Goal: Task Accomplishment & Management: Use online tool/utility

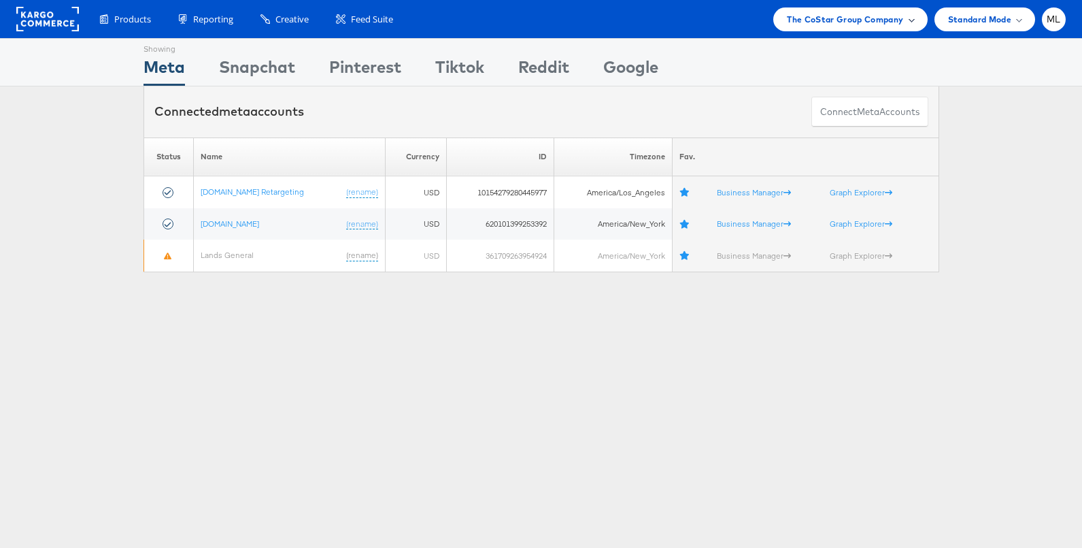
click at [895, 18] on span "The CoStar Group Company" at bounding box center [845, 19] width 116 height 14
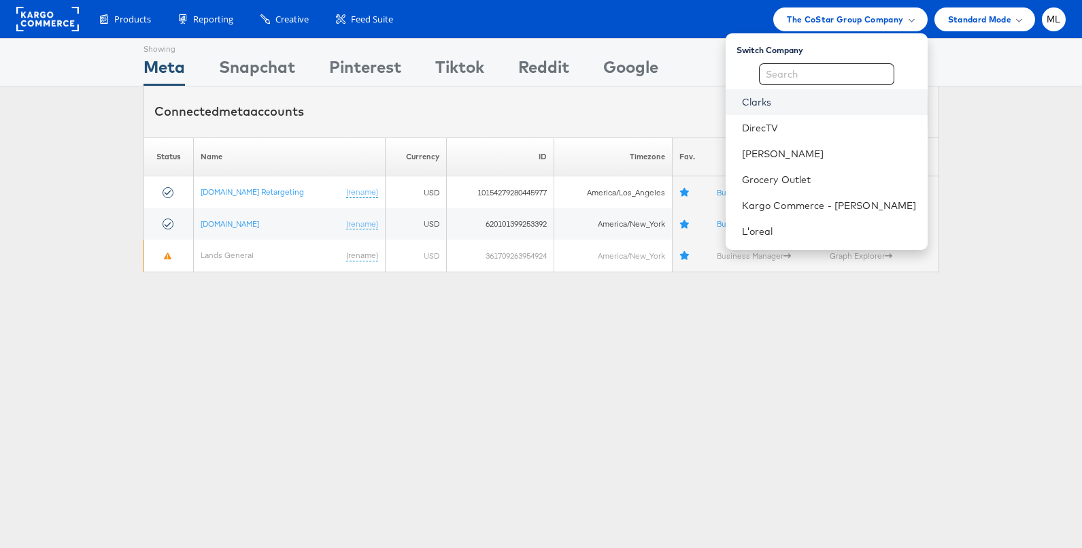
click at [809, 105] on link "Clarks" at bounding box center [829, 102] width 175 height 14
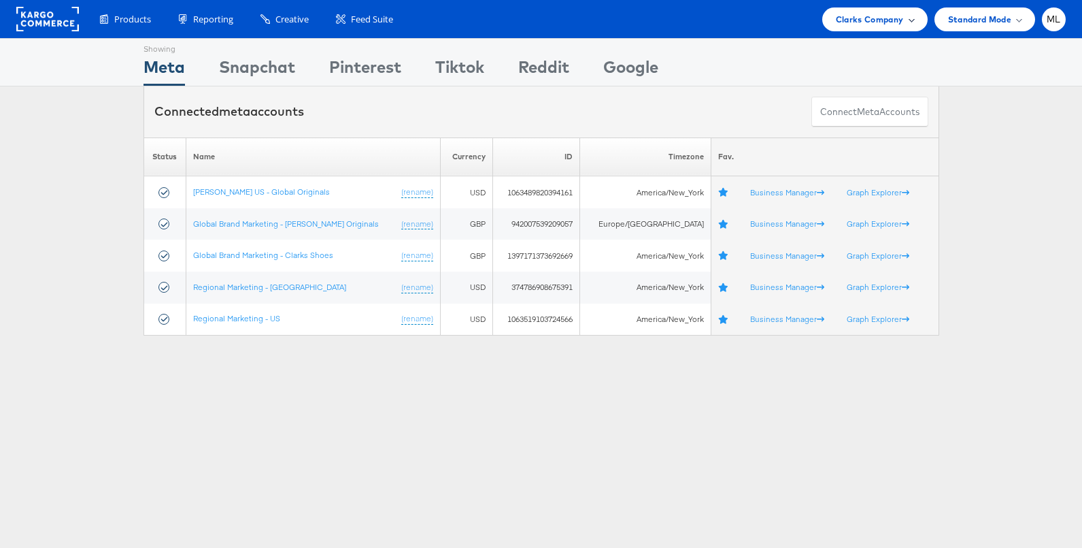
click at [852, 18] on span "Clarks Company" at bounding box center [870, 19] width 68 height 14
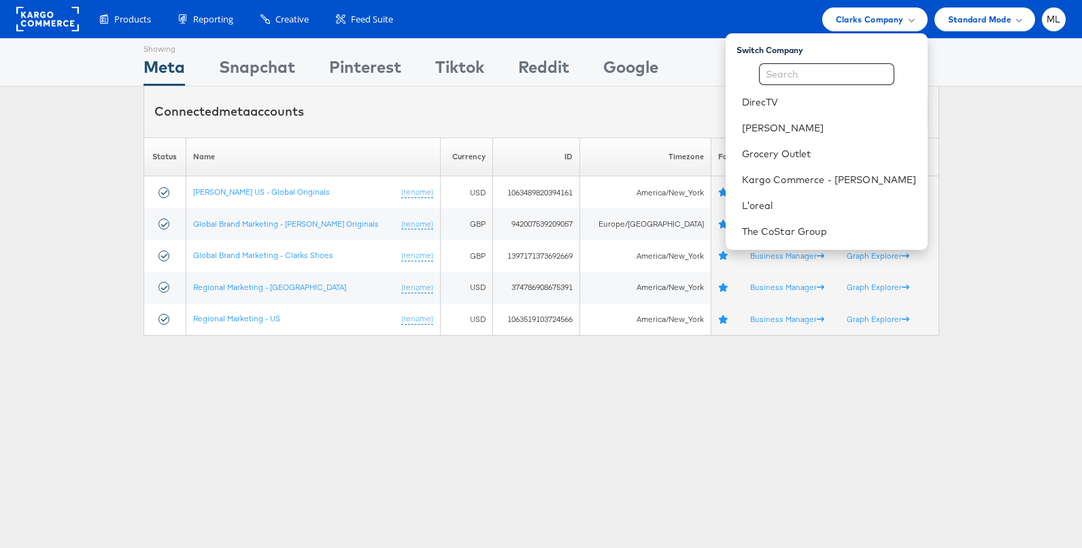
click at [801, 16] on div "Products Product Catalogs Enhance Your Product Catalog, Map Them to Publishers,…" at bounding box center [576, 19] width 980 height 24
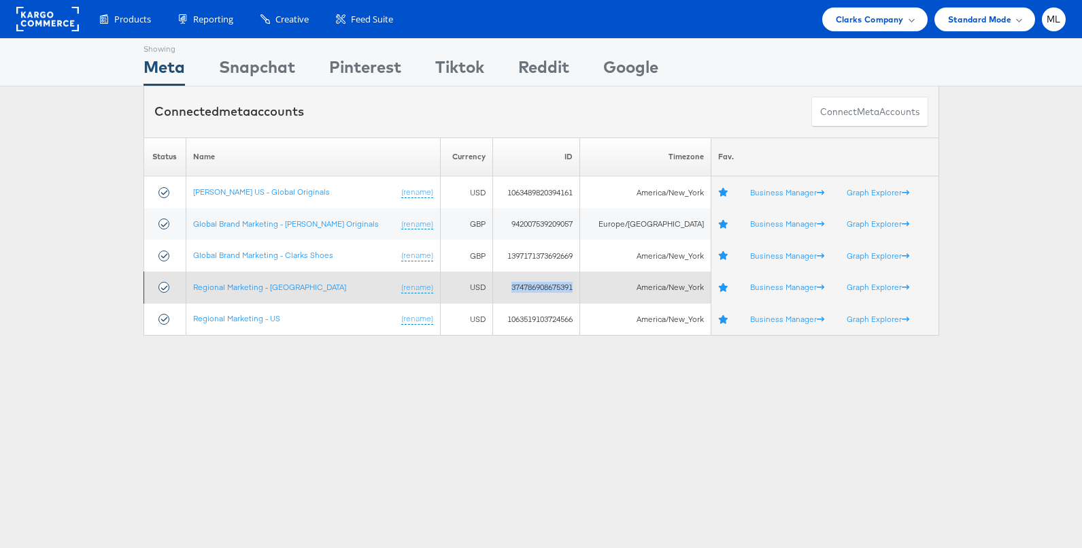
drag, startPoint x: 514, startPoint y: 287, endPoint x: 581, endPoint y: 288, distance: 67.4
click at [580, 288] on td "374786908675391" at bounding box center [536, 287] width 87 height 32
copy td "374786908675391"
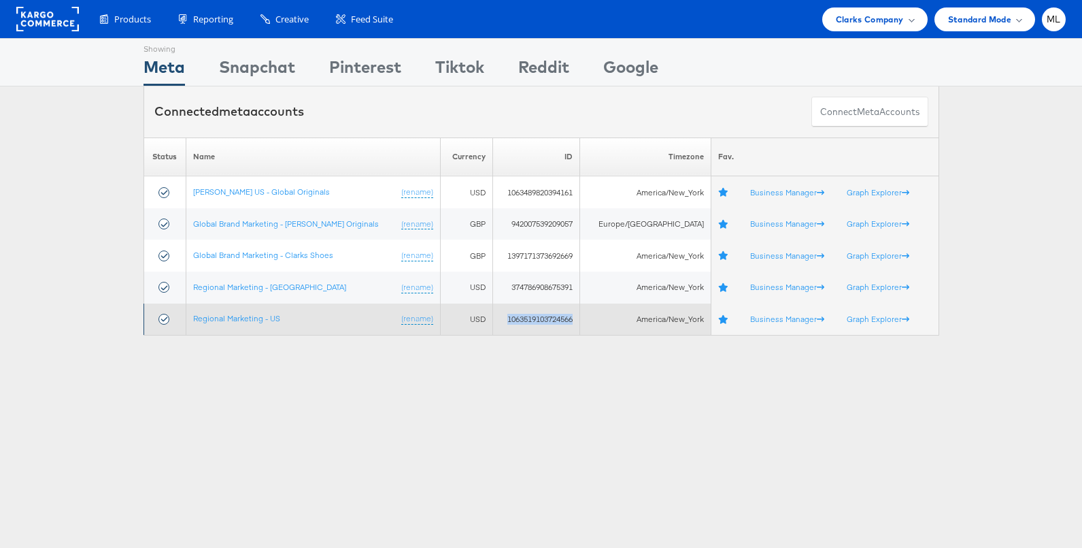
drag, startPoint x: 509, startPoint y: 320, endPoint x: 580, endPoint y: 320, distance: 70.8
click at [580, 320] on td "1063519103724566" at bounding box center [536, 319] width 87 height 32
copy td "1063519103724566"
click at [535, 320] on td "1063519103724566" at bounding box center [536, 319] width 87 height 32
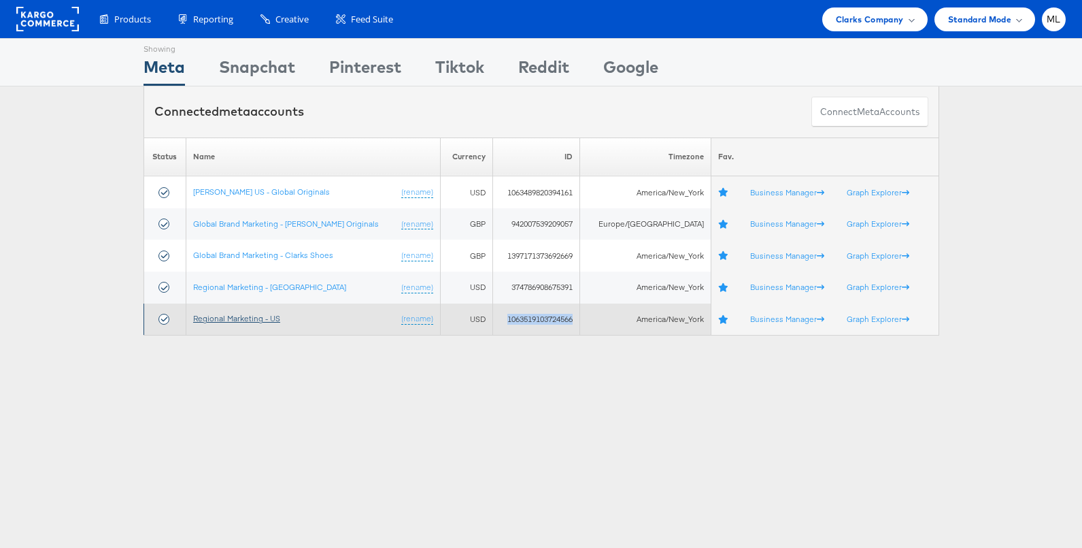
click at [257, 320] on link "Regional Marketing - US" at bounding box center [236, 318] width 87 height 10
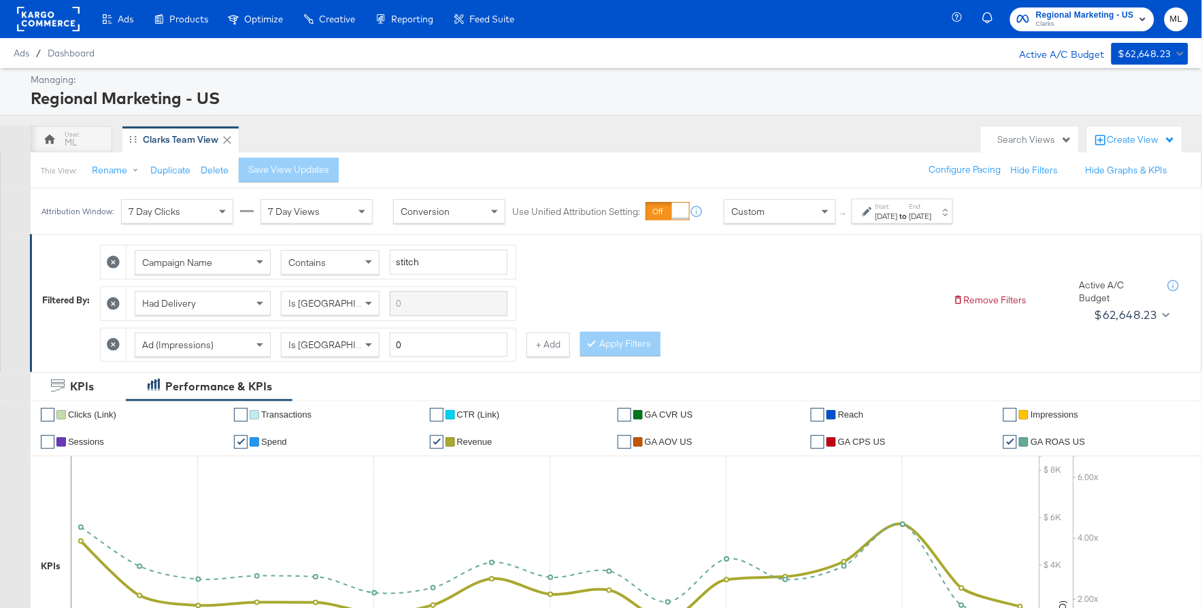
click at [1065, 139] on icon at bounding box center [1066, 138] width 7 height 7
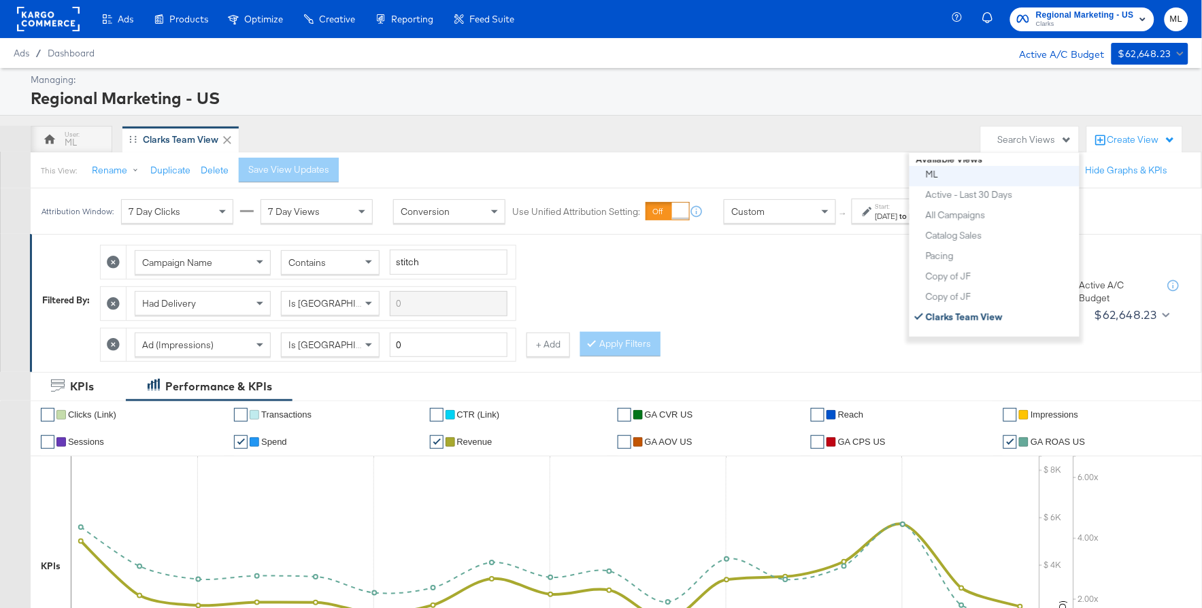
scroll to position [86, 0]
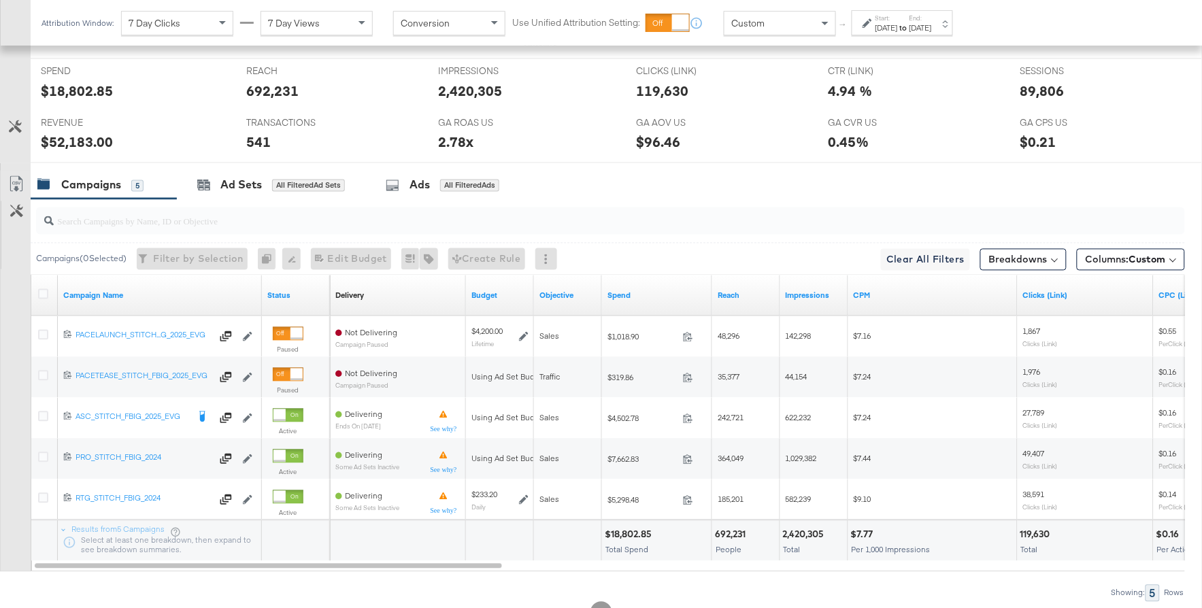
scroll to position [689, 0]
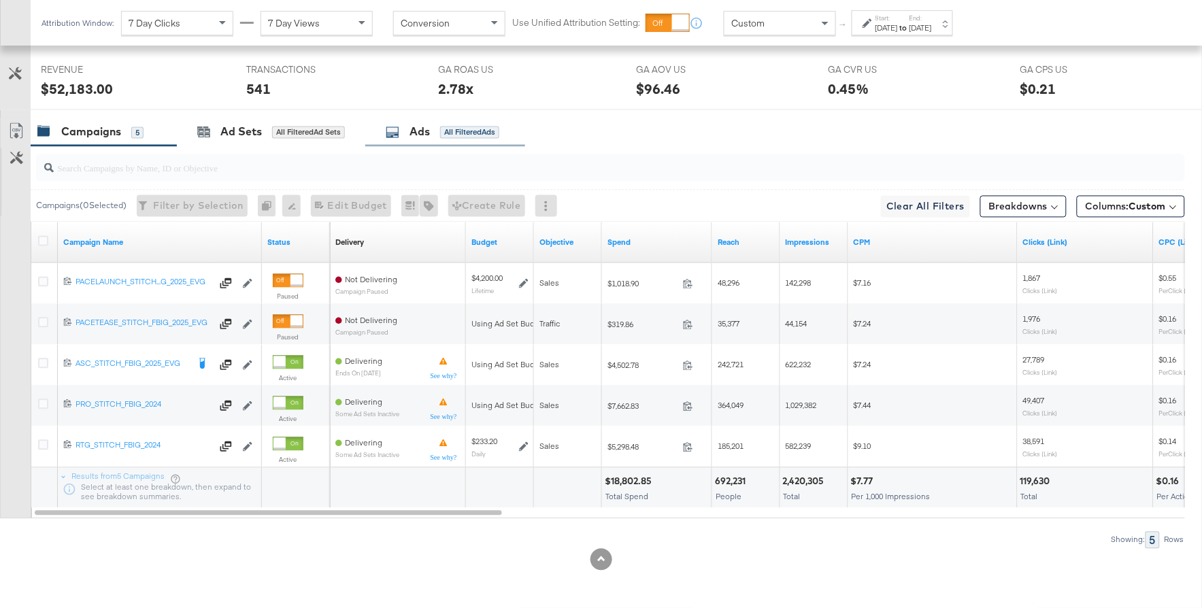
click at [421, 141] on div "Ads All Filtered Ads" at bounding box center [445, 132] width 160 height 29
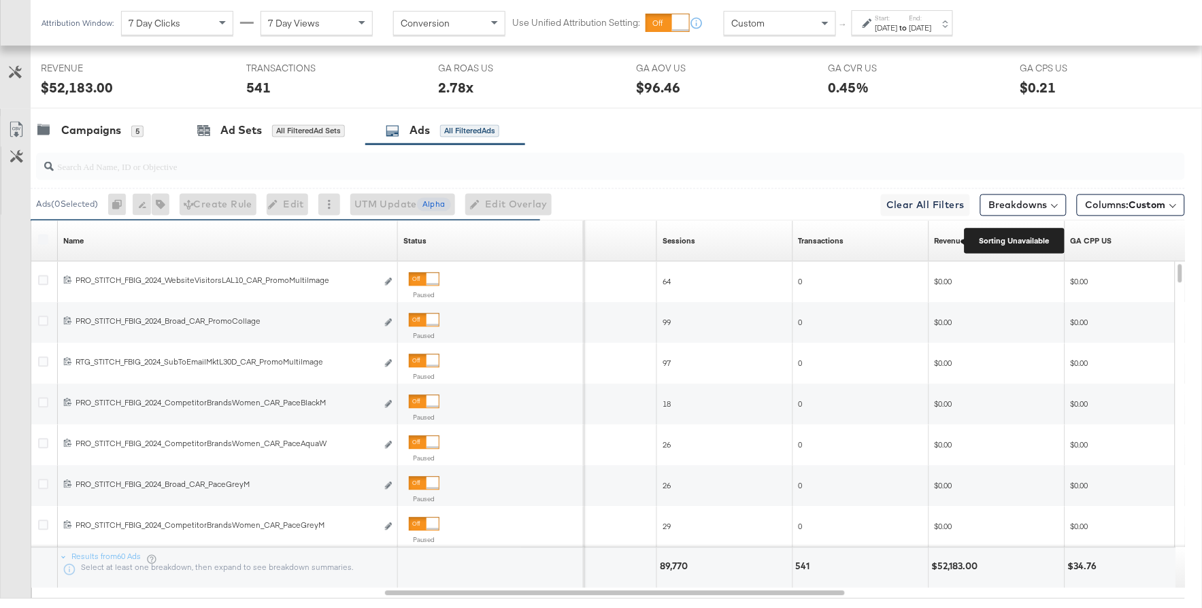
click at [942, 246] on div "Revenue" at bounding box center [950, 241] width 31 height 11
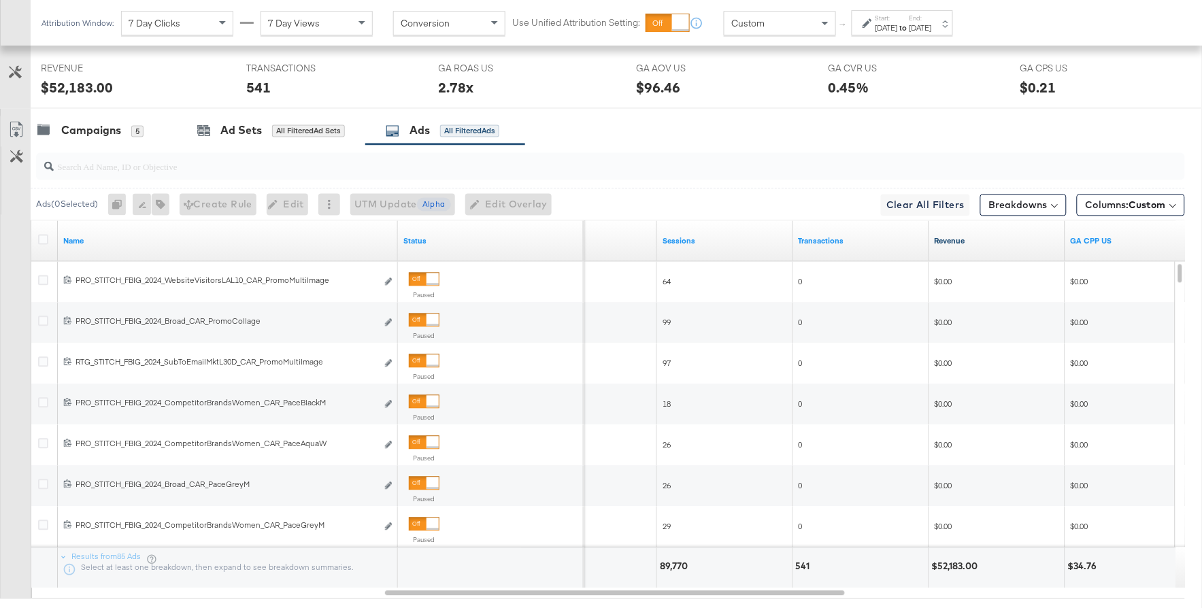
click at [952, 242] on link "Revenue" at bounding box center [997, 241] width 125 height 11
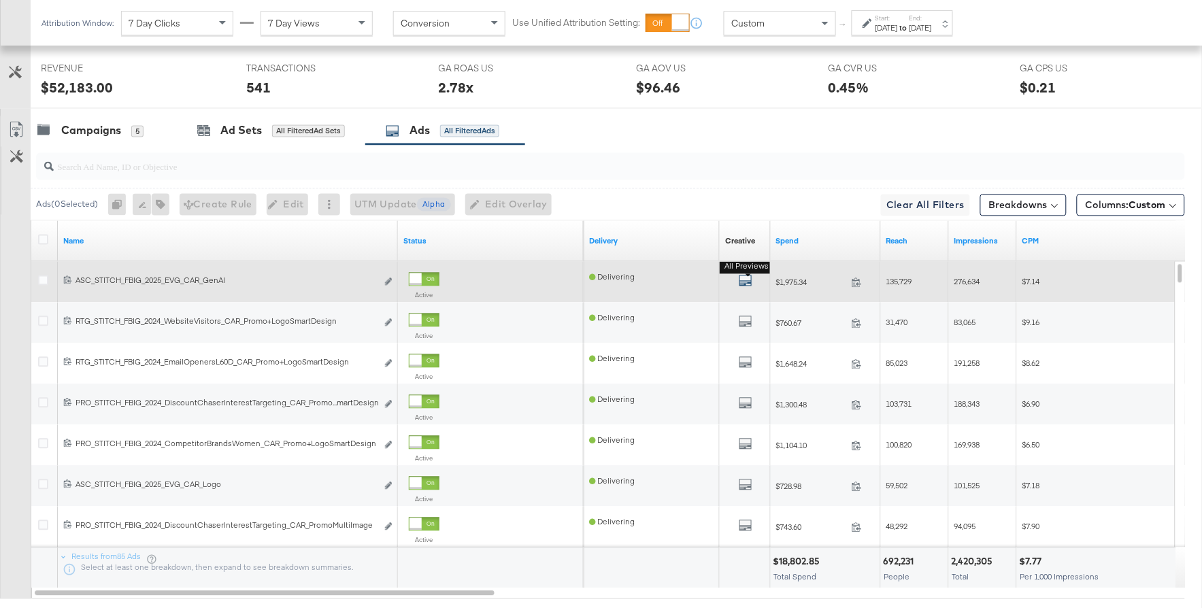
click at [748, 282] on icon "default" at bounding box center [746, 281] width 14 height 14
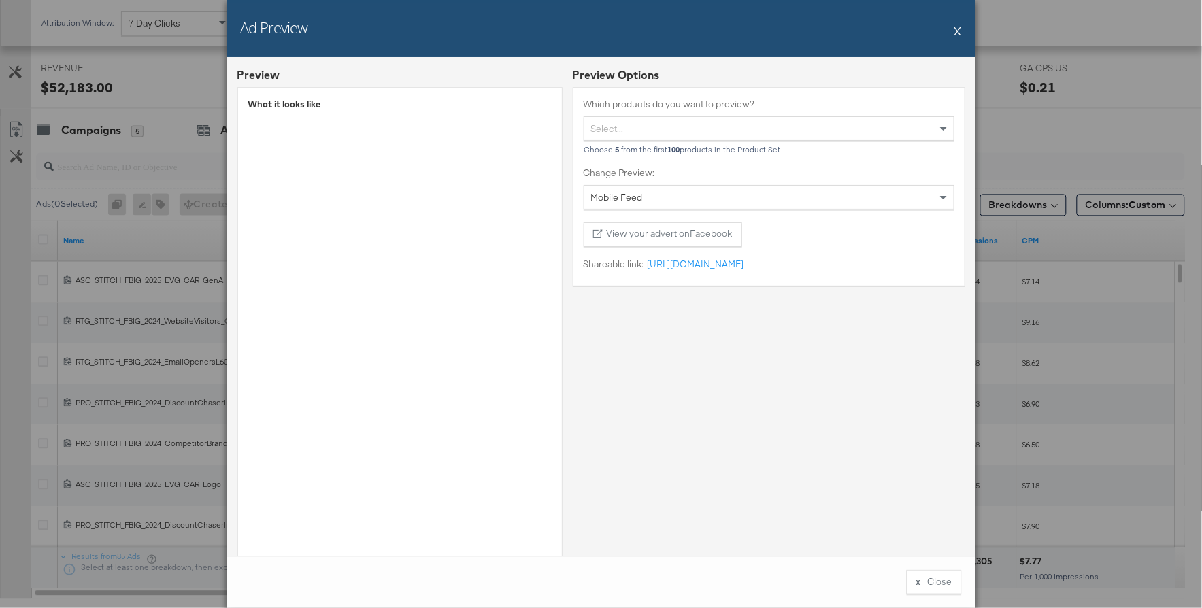
click at [955, 30] on button "X" at bounding box center [958, 30] width 7 height 27
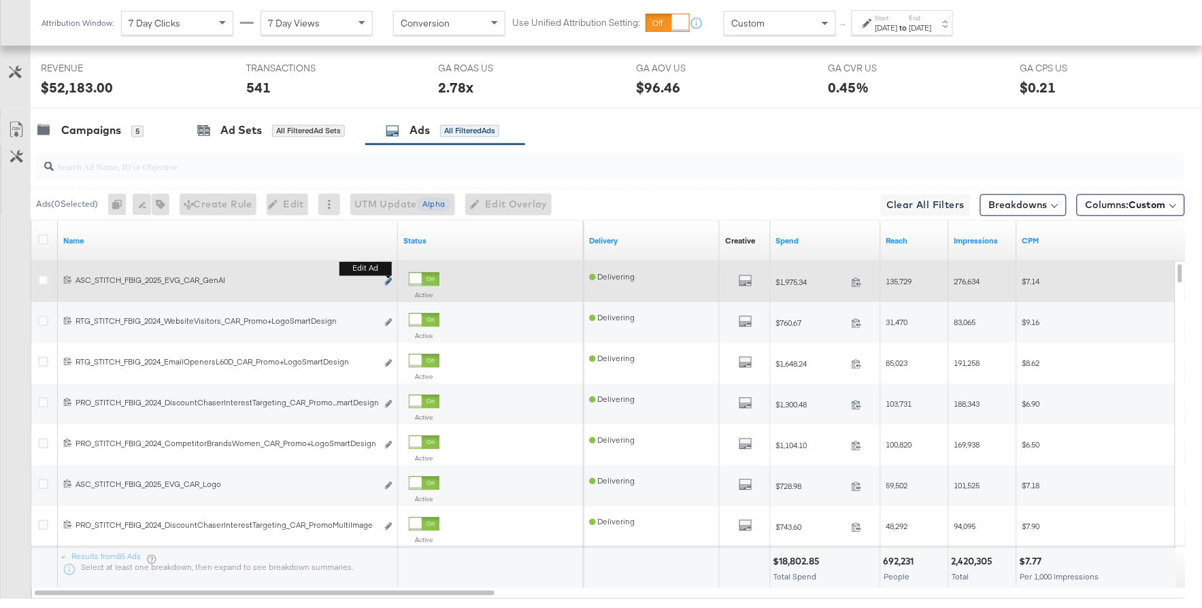
click at [384, 285] on button "Edit ad" at bounding box center [388, 283] width 8 height 14
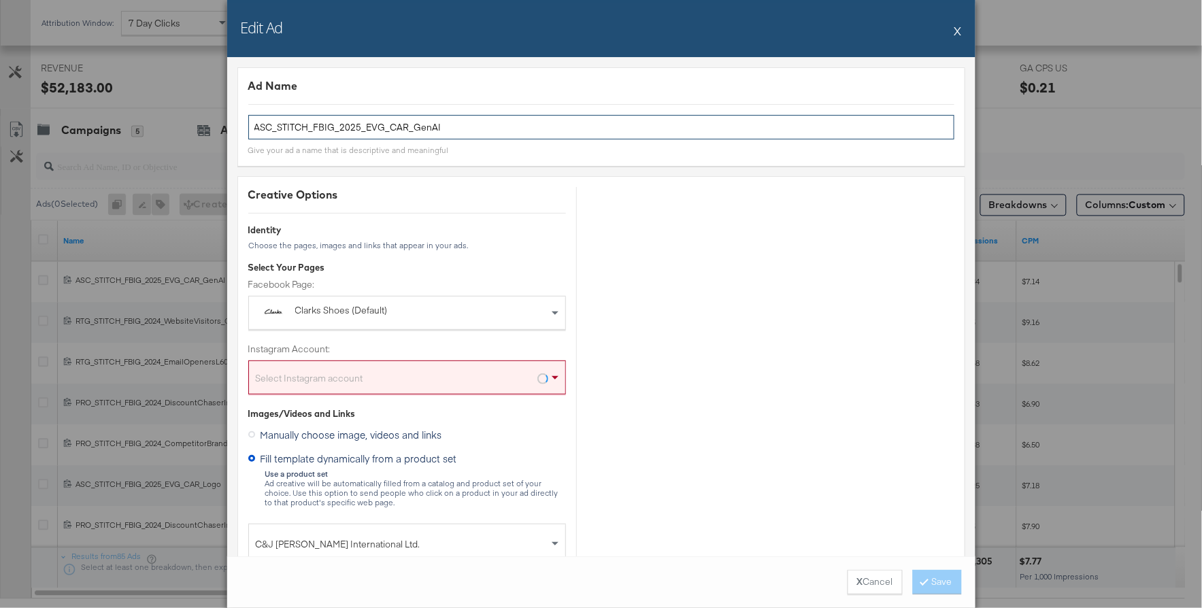
click at [425, 130] on input "ASC_STITCH_FBIG_2025_EVG_CAR_GenAI" at bounding box center [601, 127] width 706 height 25
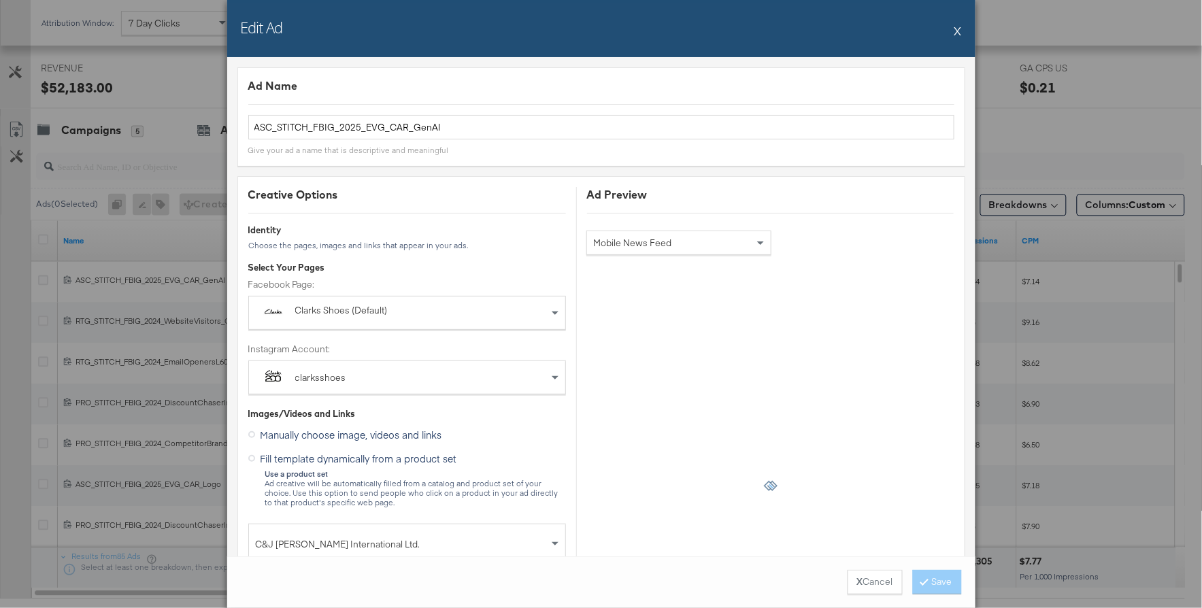
click at [958, 32] on button "X" at bounding box center [958, 30] width 7 height 27
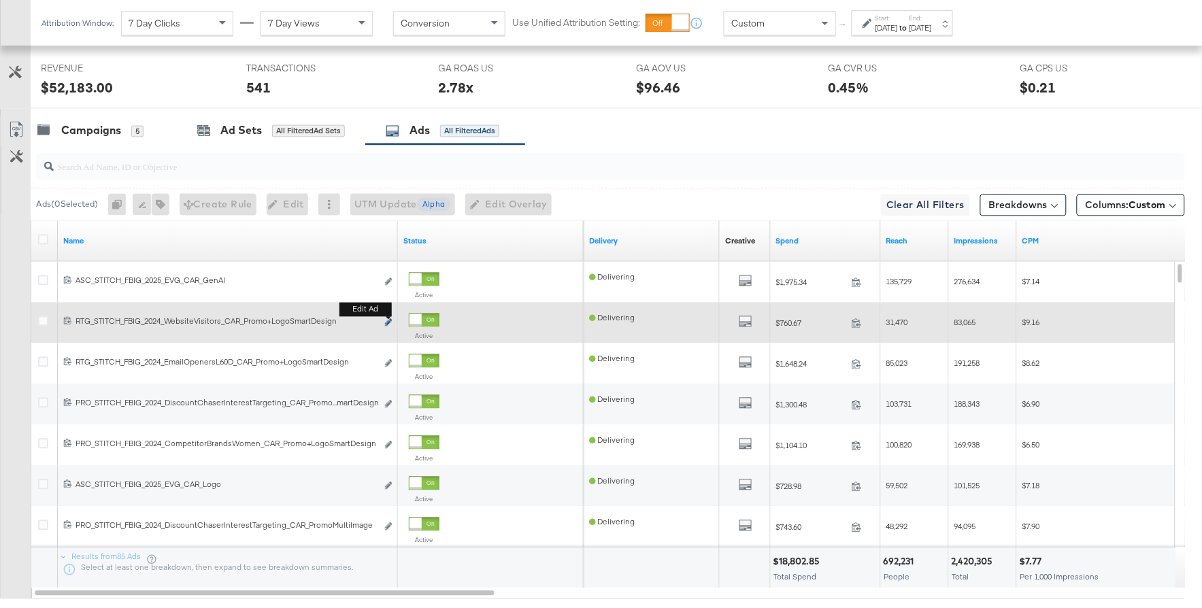
click at [390, 325] on icon "link" at bounding box center [388, 322] width 7 height 7
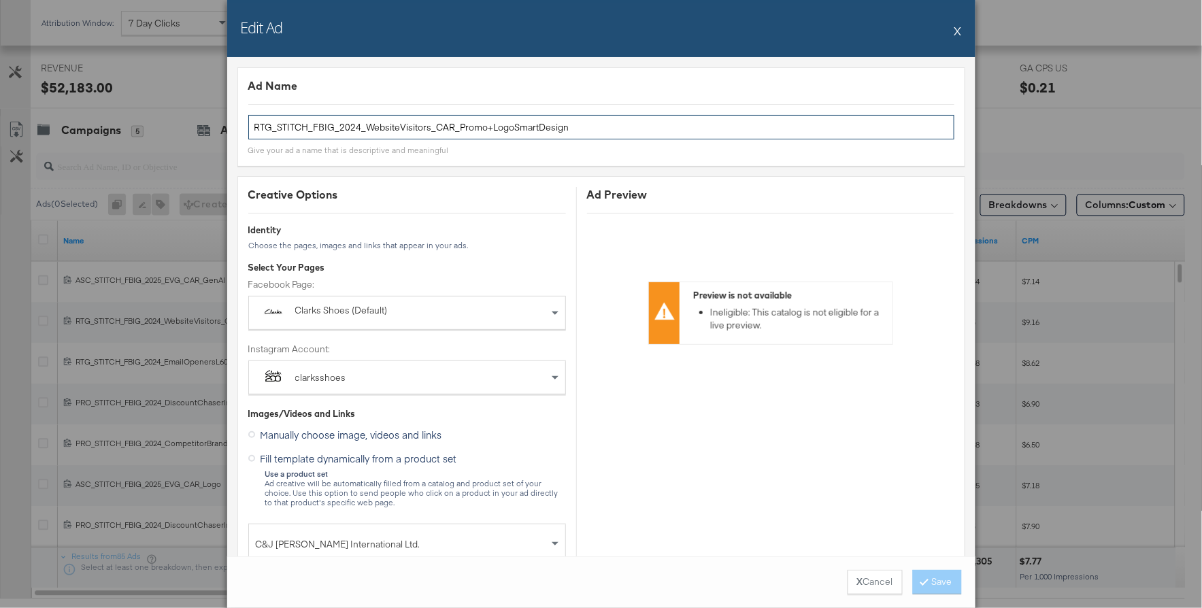
click at [450, 128] on input "RTG_STITCH_FBIG_2024_WebsiteVisitors_CAR_Promo+LogoSmartDesign" at bounding box center [601, 127] width 706 height 25
click at [884, 589] on button "X Cancel" at bounding box center [875, 582] width 55 height 24
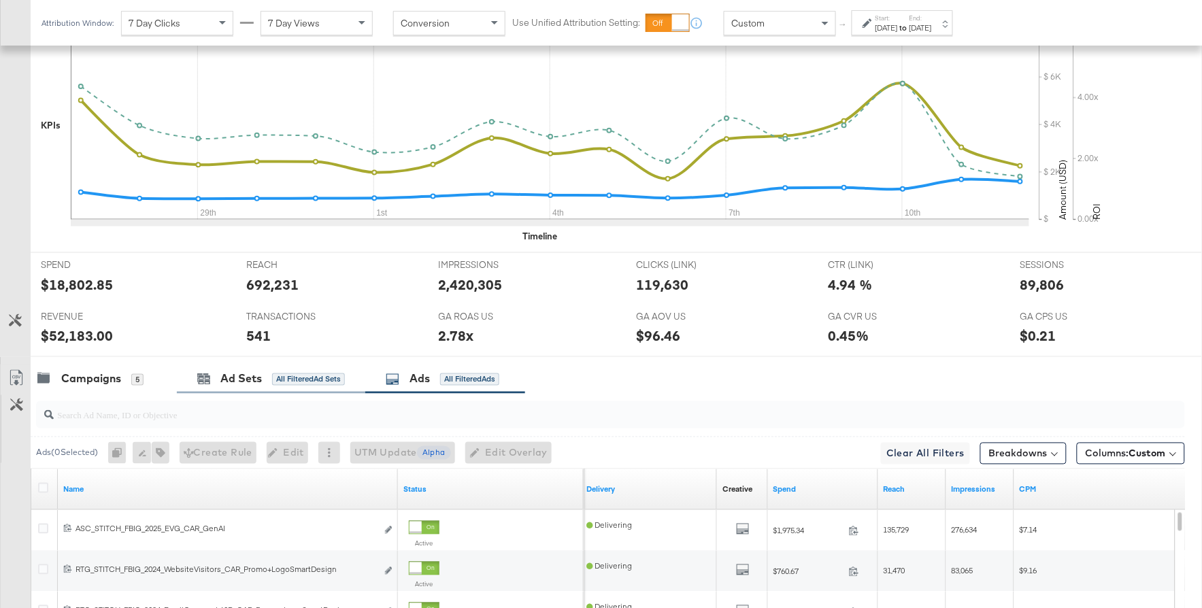
scroll to position [469, 0]
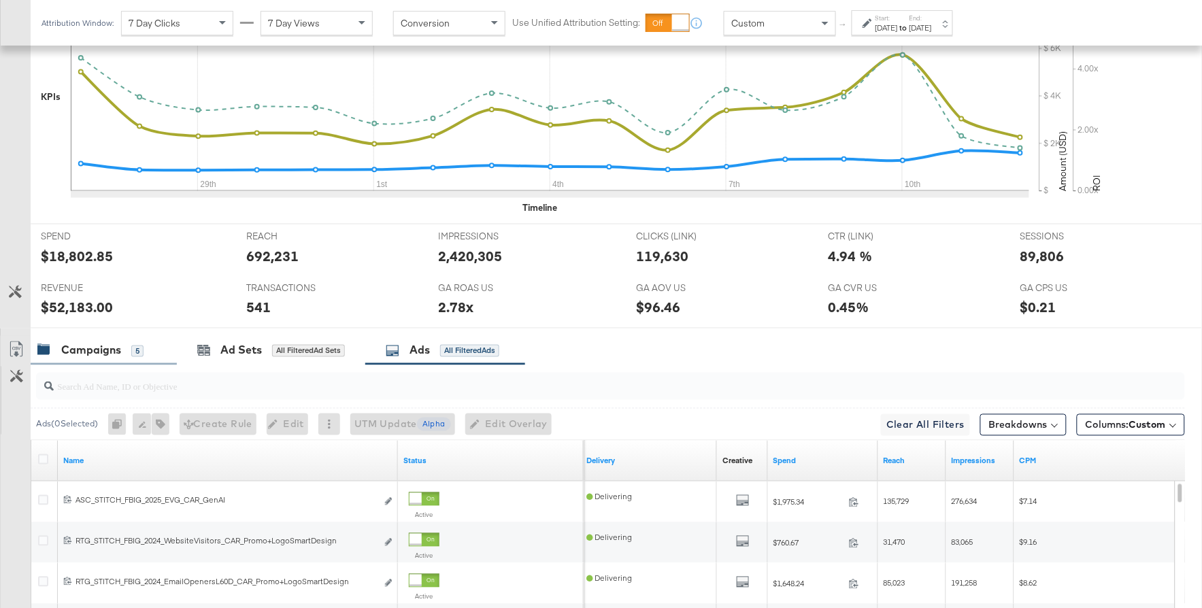
click at [97, 355] on div "Campaigns" at bounding box center [91, 351] width 60 height 16
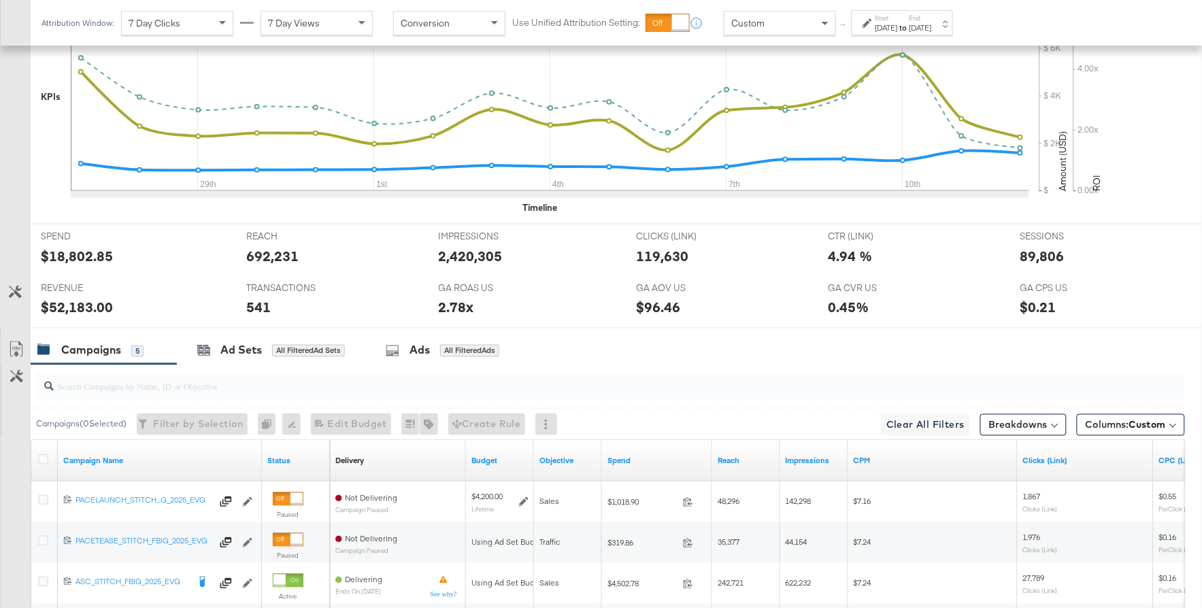
click at [898, 18] on label "Start:" at bounding box center [887, 18] width 22 height 9
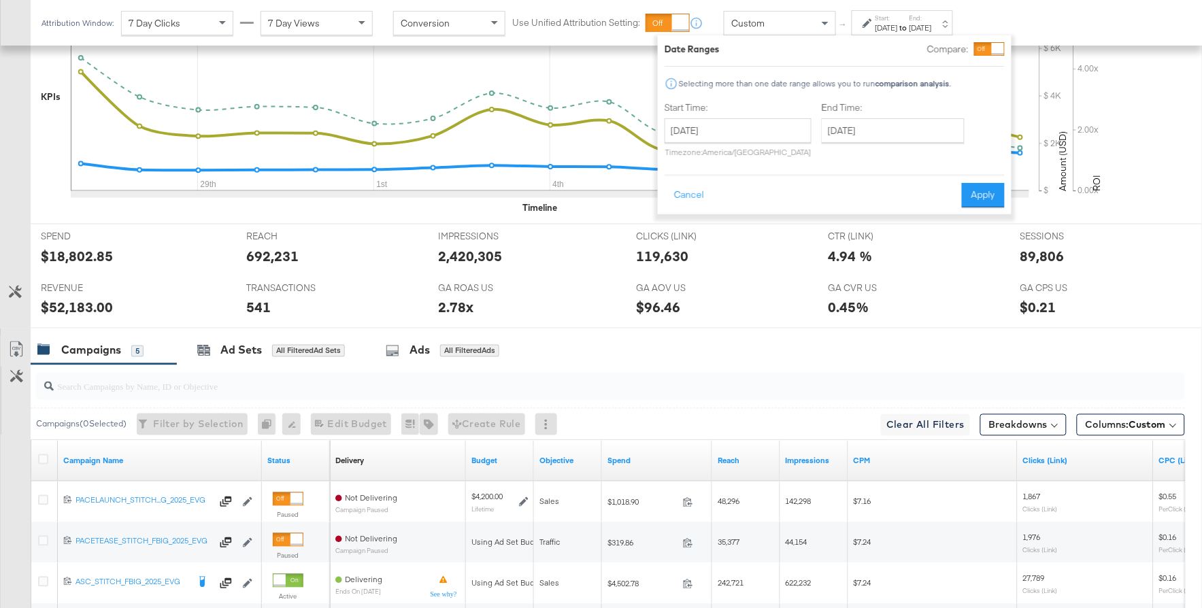
click at [744, 23] on span "Custom" at bounding box center [747, 23] width 33 height 12
click at [1040, 27] on div "Attribution Window: 7 Day Clicks 7 Day Views Conversion Use Unified Attribution…" at bounding box center [601, 23] width 1203 height 46
click at [970, 19] on div "Custom ↑ Start: [DATE] to End: [DATE] Date Ranges Compare: Selecting more than …" at bounding box center [847, 22] width 246 height 25
click at [953, 20] on div "Start: [DATE] to End: [DATE]" at bounding box center [902, 22] width 101 height 25
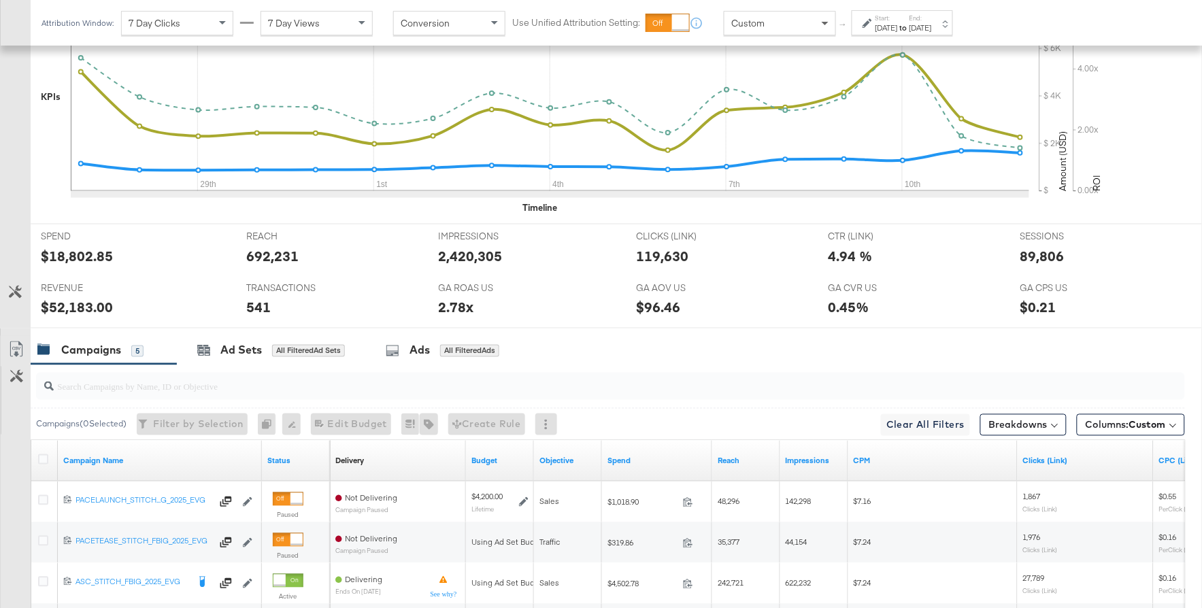
click at [818, 23] on span at bounding box center [826, 23] width 17 height 23
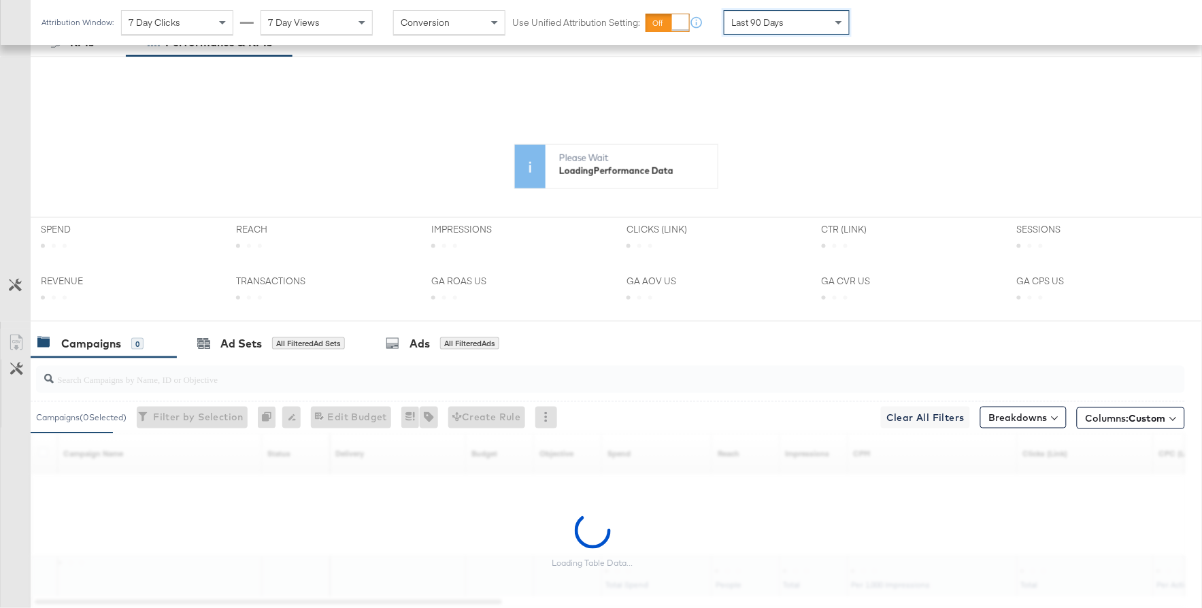
scroll to position [433, 0]
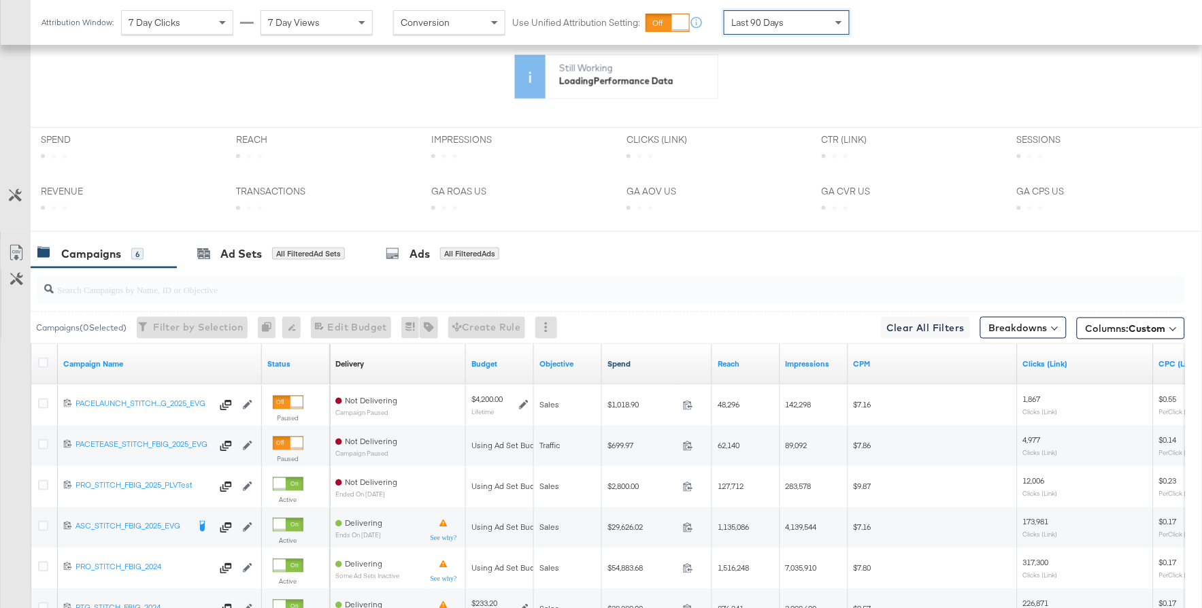
click at [631, 363] on link "Spend" at bounding box center [657, 364] width 99 height 11
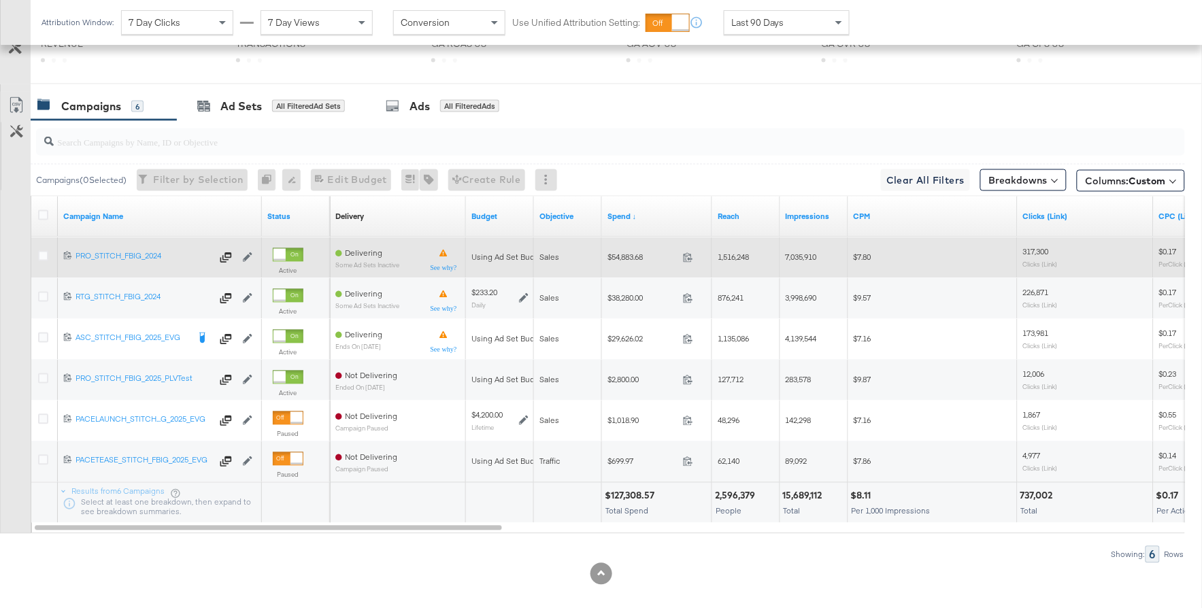
scroll to position [597, 0]
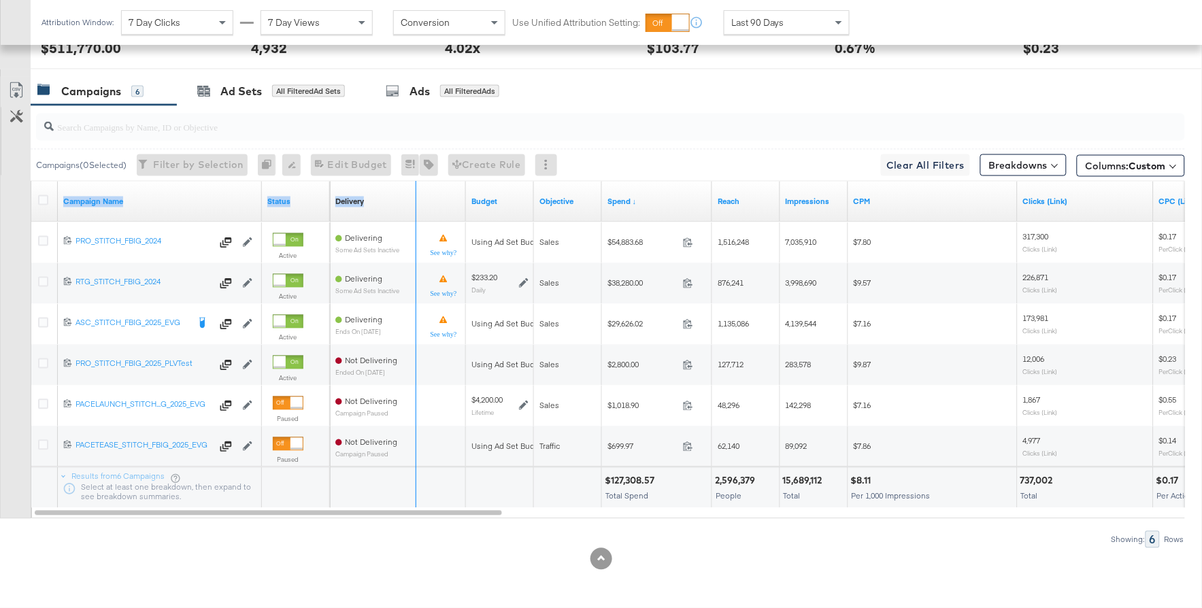
drag, startPoint x: 261, startPoint y: 207, endPoint x: 416, endPoint y: 207, distance: 155.1
click at [31, 182] on div "Campaign Name Status Delivery Sorting Unavailable Budget Objective Spend ↓ Reac…" at bounding box center [31, 182] width 0 height 0
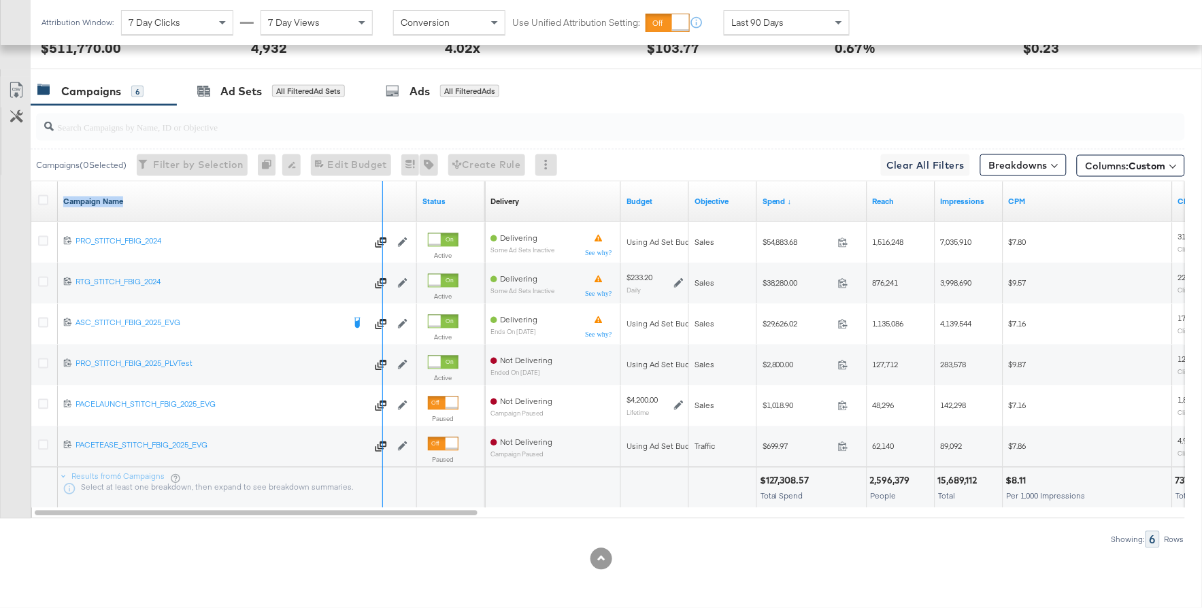
drag, startPoint x: 416, startPoint y: 207, endPoint x: 366, endPoint y: 201, distance: 50.0
click at [366, 201] on div "Campaign Name" at bounding box center [237, 202] width 359 height 41
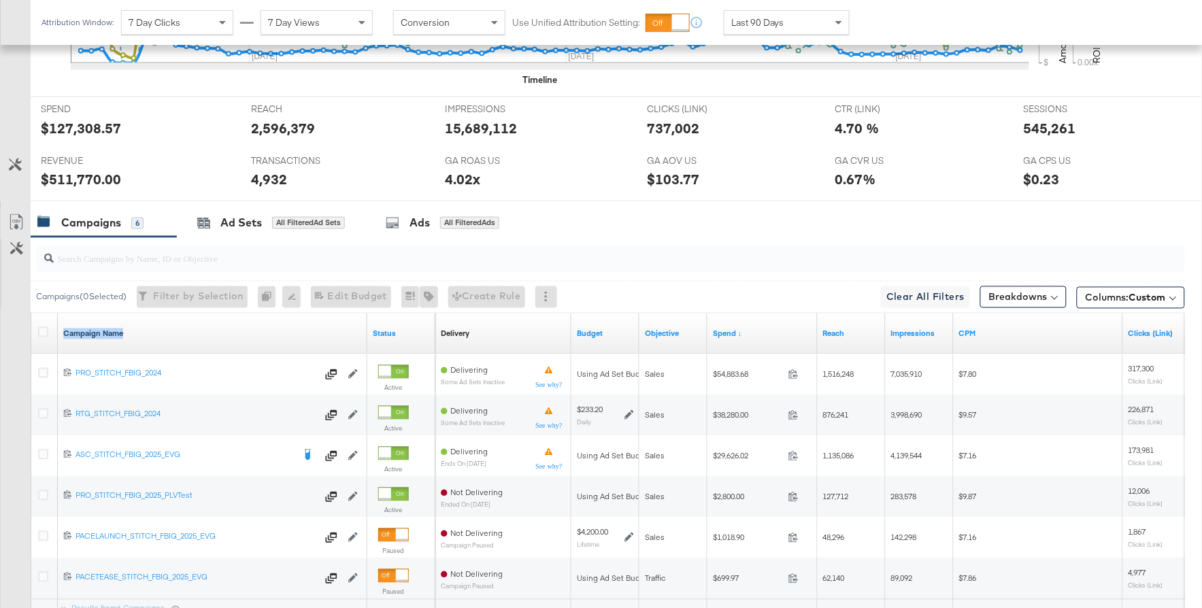
scroll to position [729, 0]
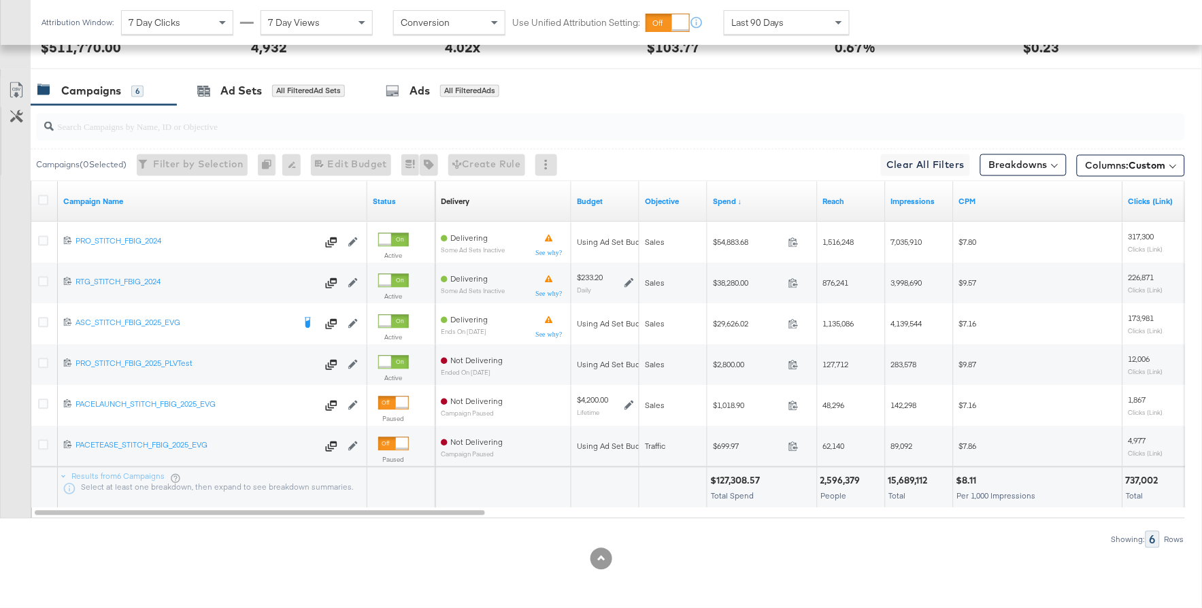
click at [791, 14] on div "Last 90 Days" at bounding box center [787, 22] width 125 height 23
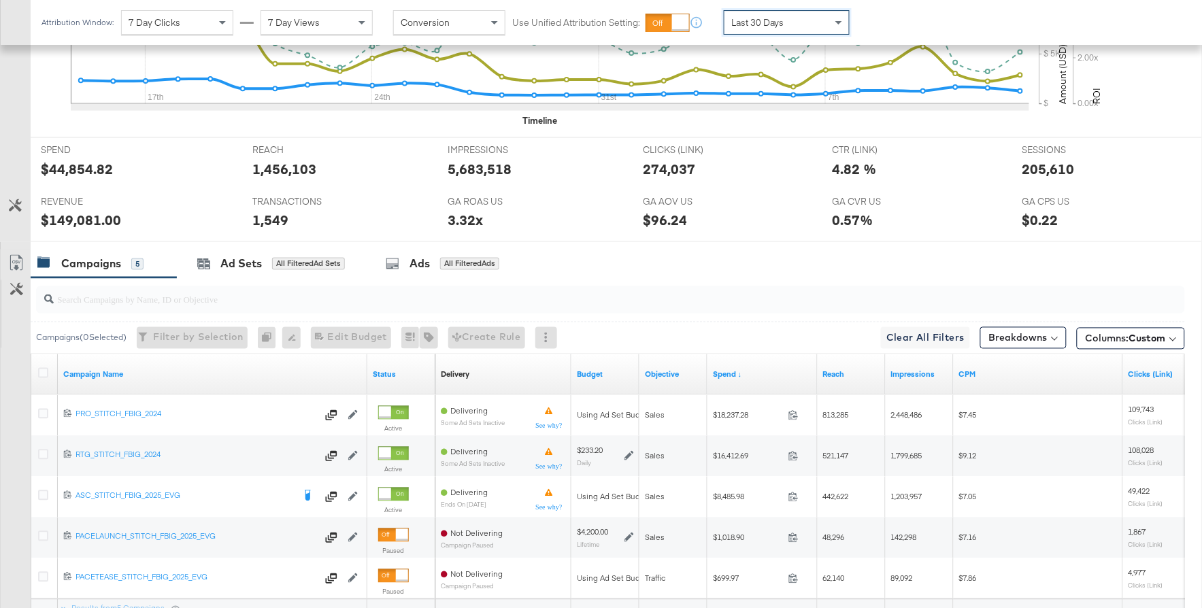
scroll to position [689, 0]
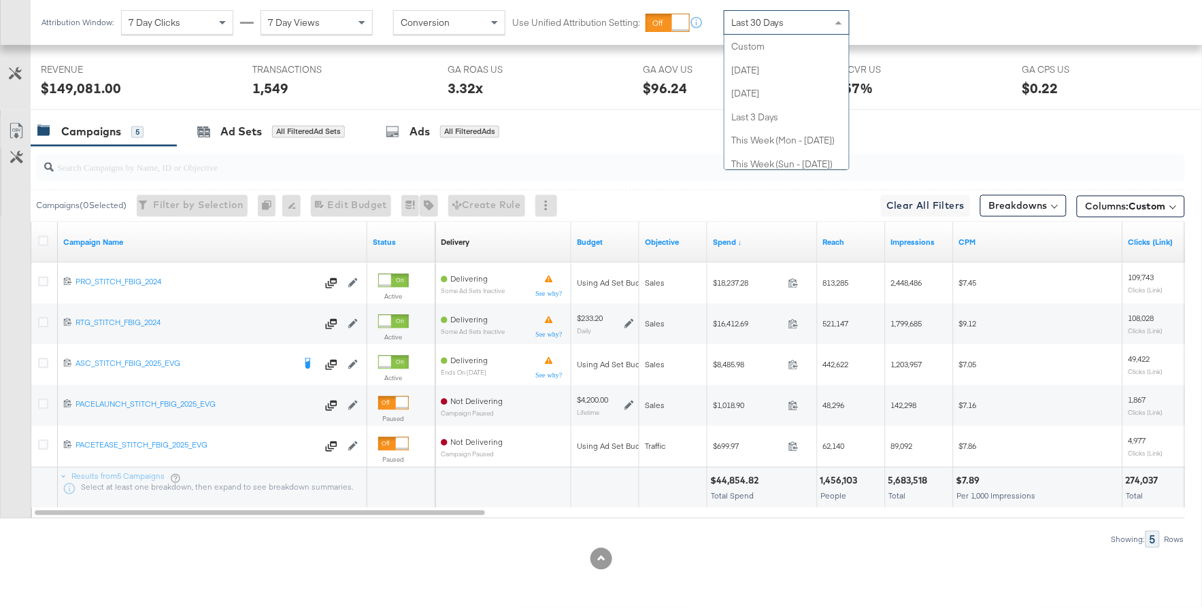
click at [787, 26] on div "Last 30 Days" at bounding box center [787, 22] width 125 height 23
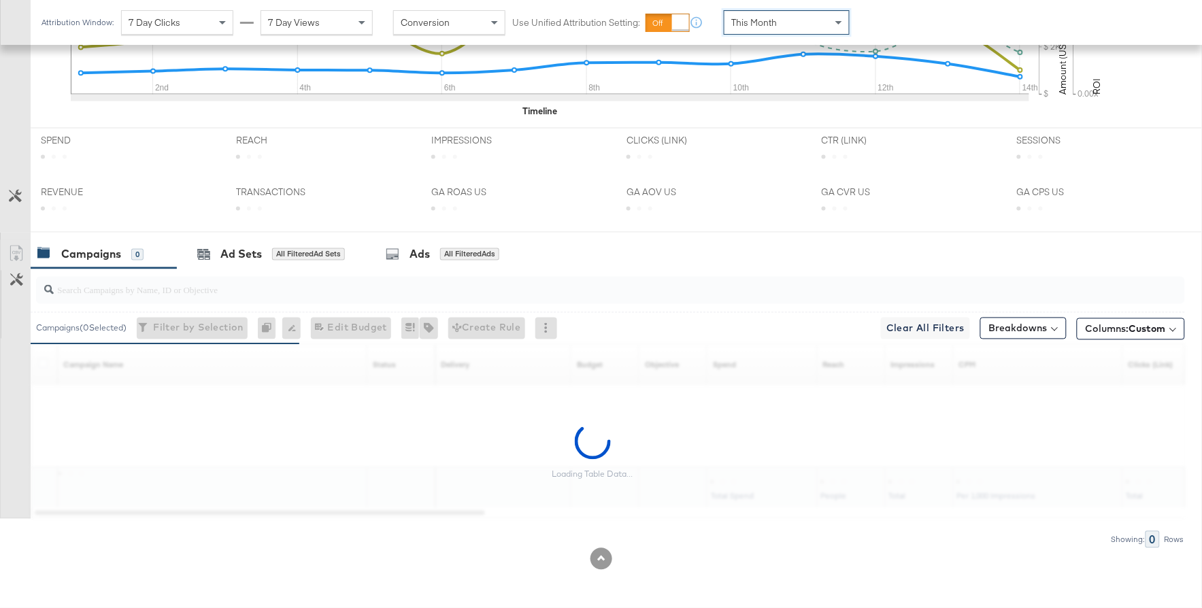
scroll to position [648, 0]
